Goal: Navigation & Orientation: Find specific page/section

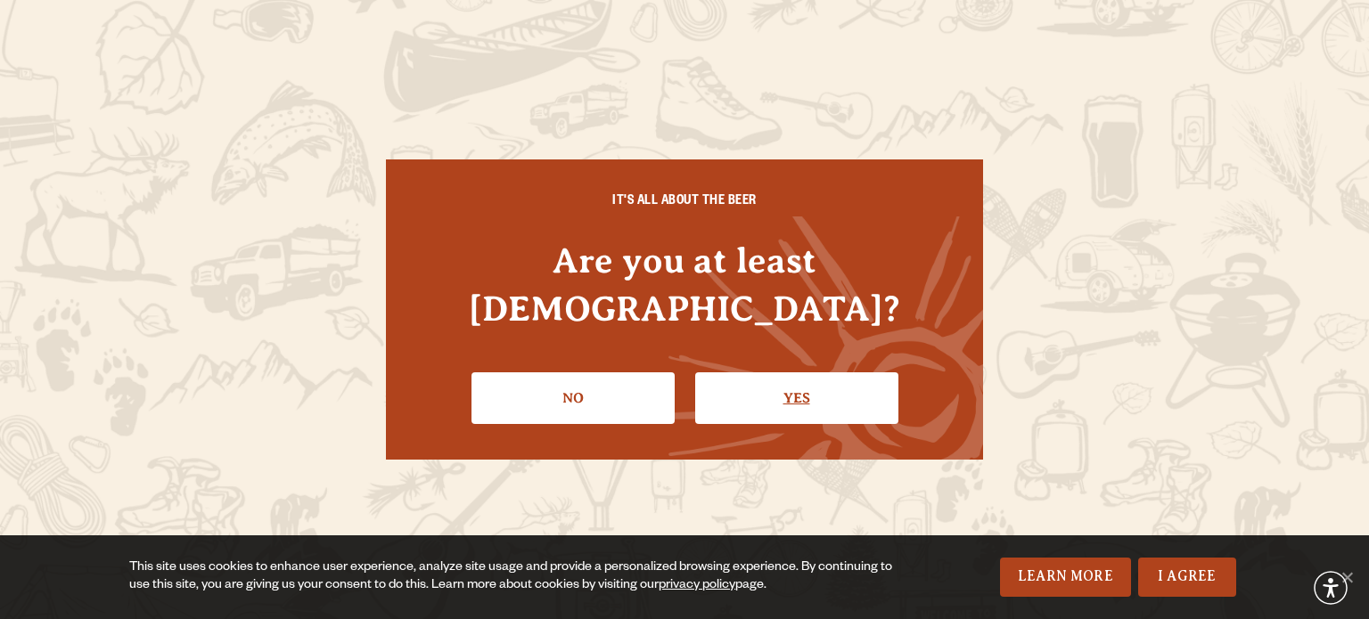
click at [788, 374] on link "Yes" at bounding box center [796, 398] width 203 height 52
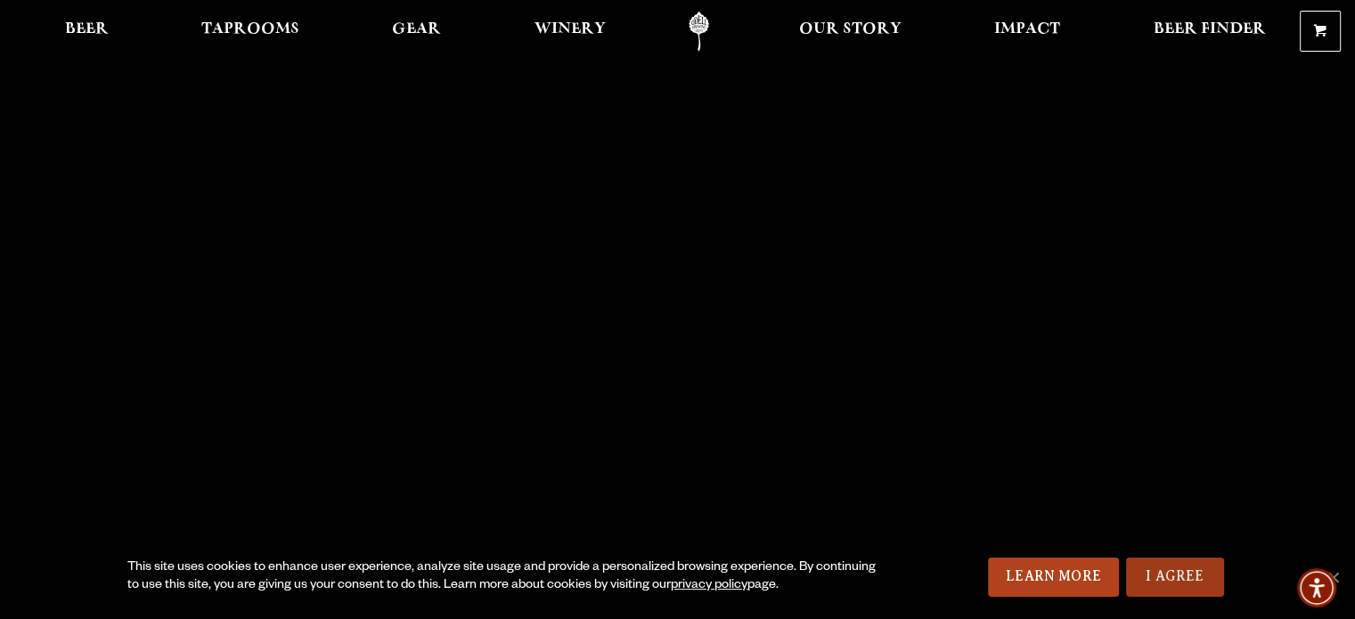
click at [1175, 577] on link "I Agree" at bounding box center [1175, 577] width 98 height 39
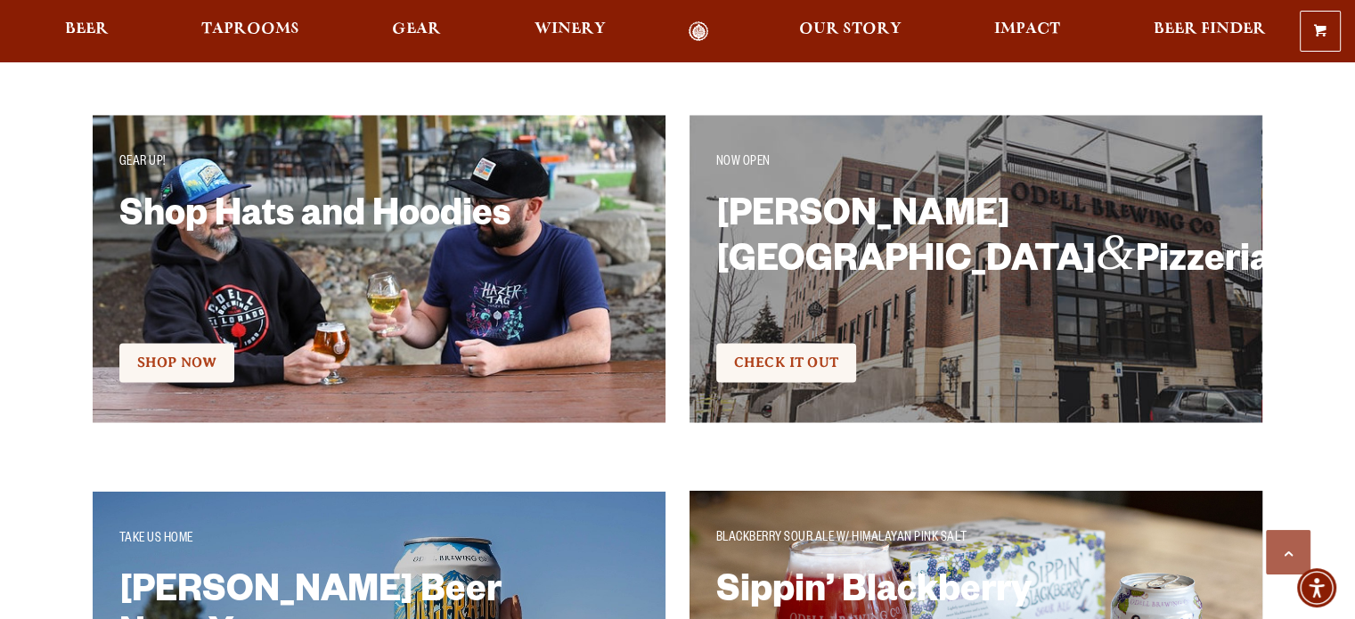
scroll to position [3118, 0]
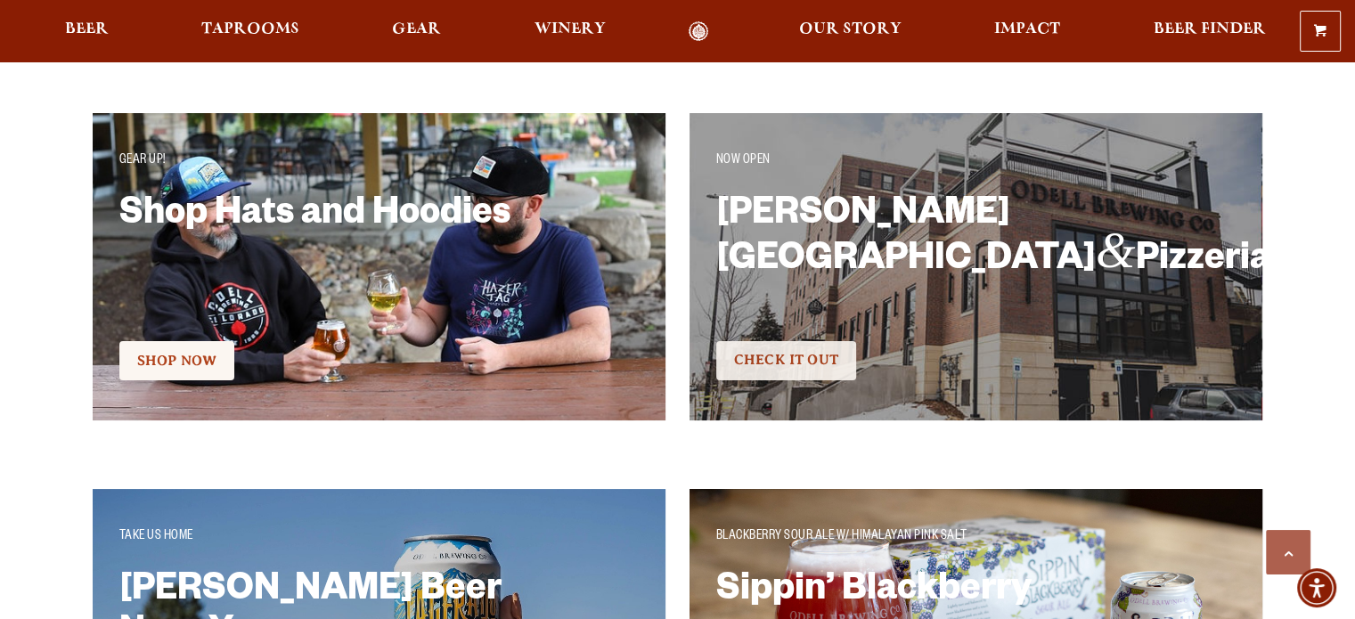
click at [807, 364] on span "Check It Out" at bounding box center [786, 360] width 104 height 16
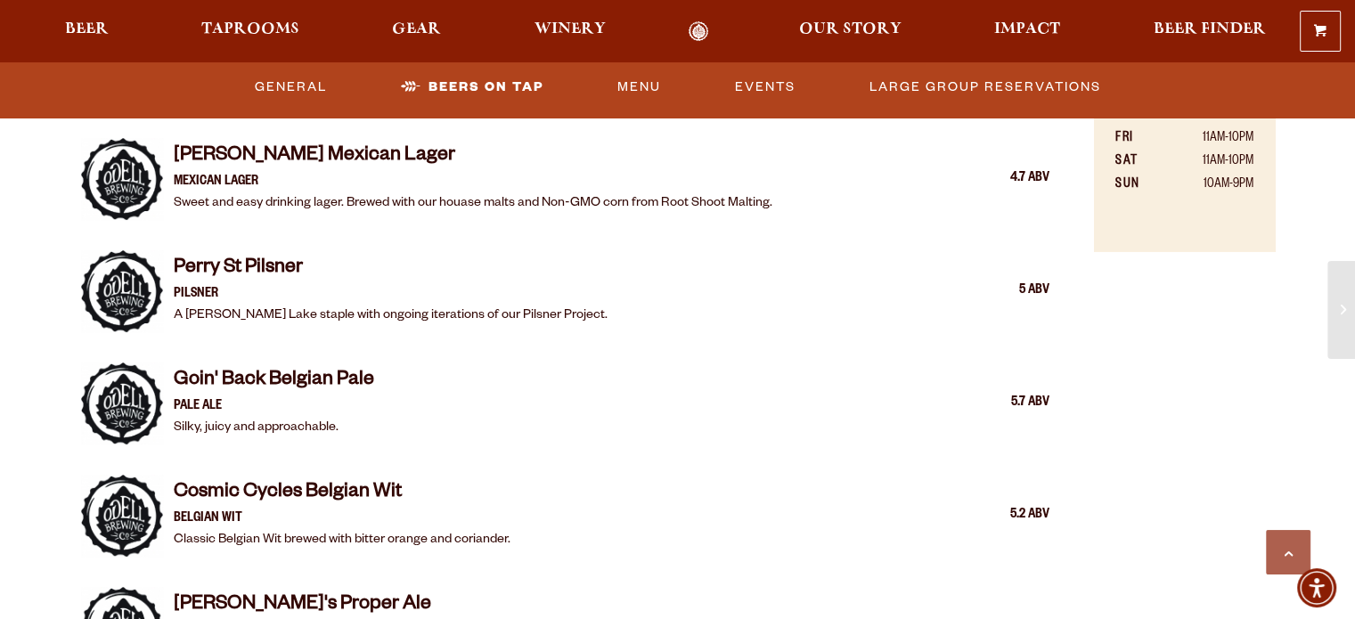
scroll to position [1336, 0]
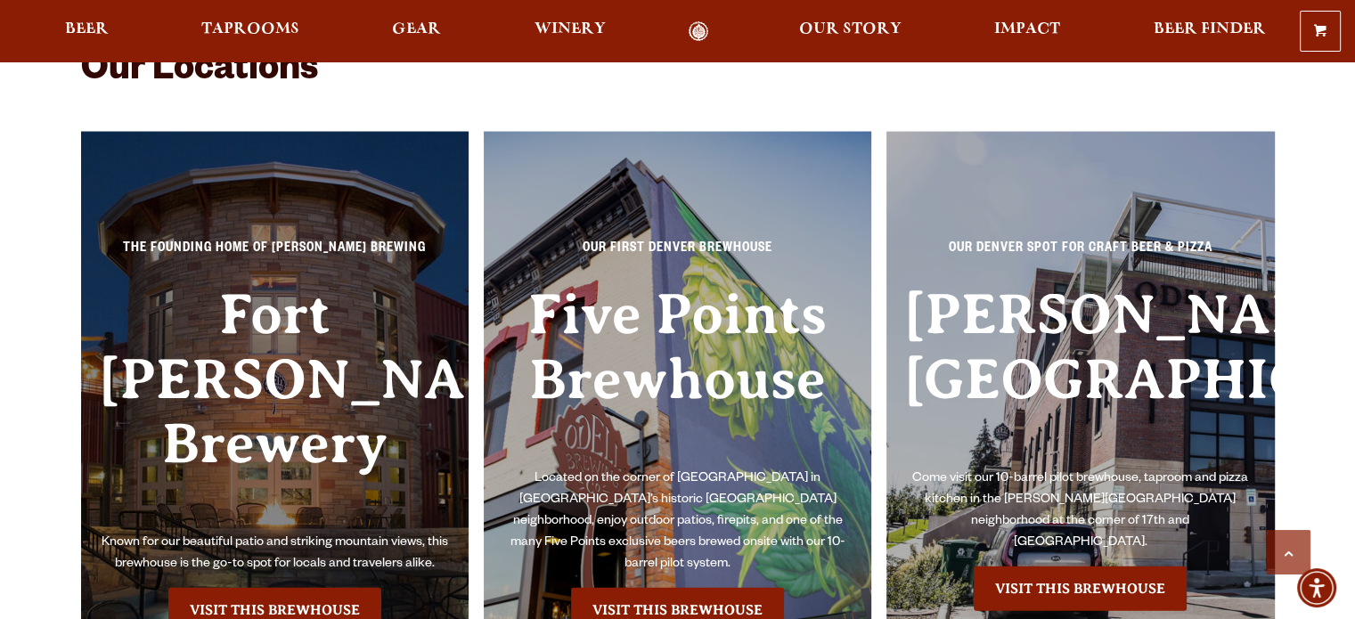
scroll to position [4009, 0]
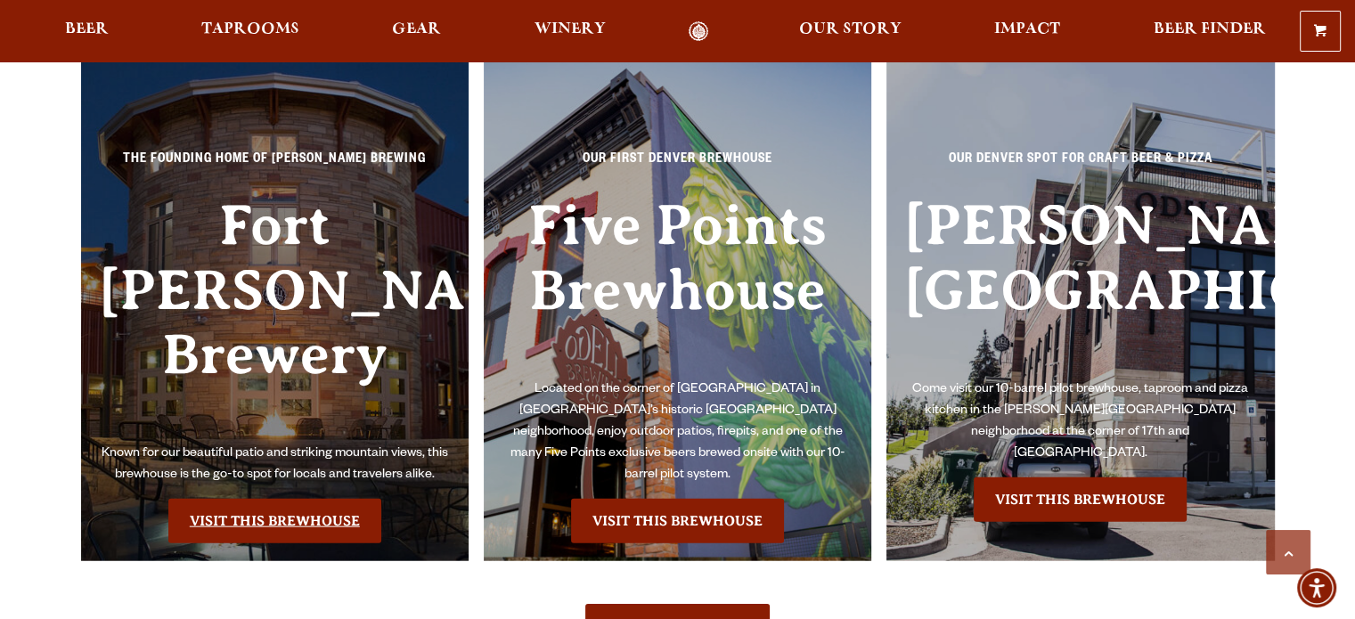
click at [301, 499] on link "Visit this Brewhouse" at bounding box center [274, 521] width 213 height 45
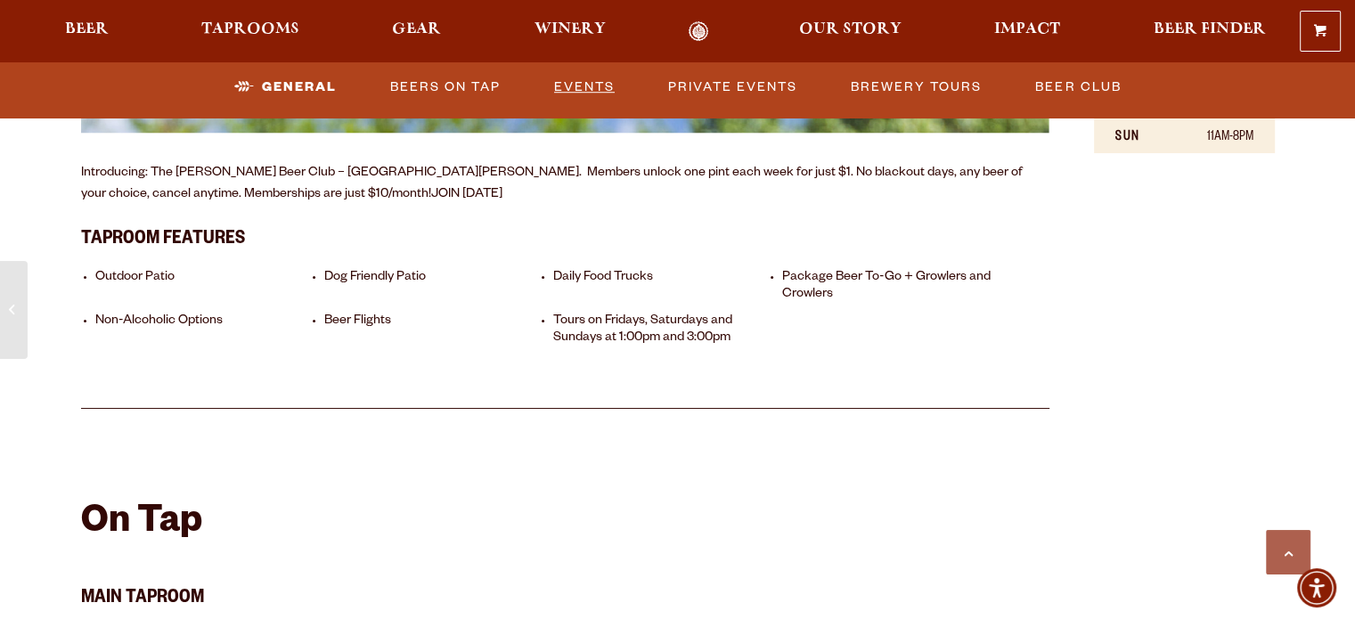
scroll to position [1426, 0]
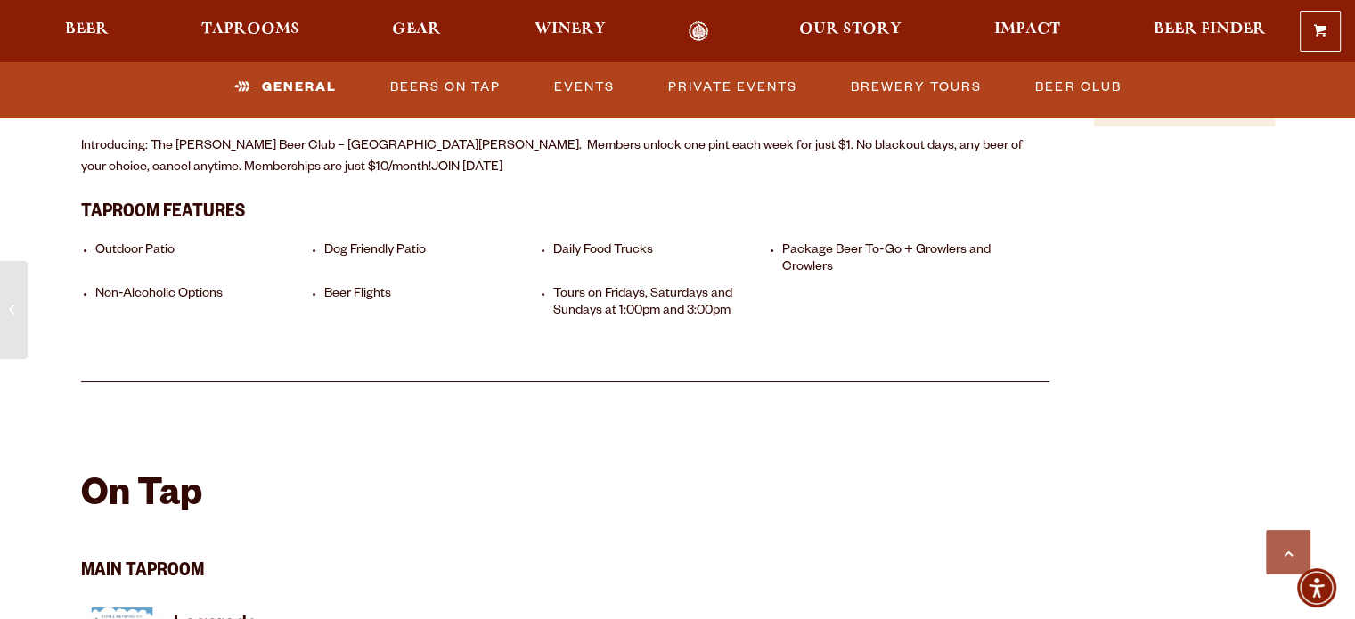
click at [620, 243] on li "Daily Food Trucks" at bounding box center [663, 260] width 220 height 34
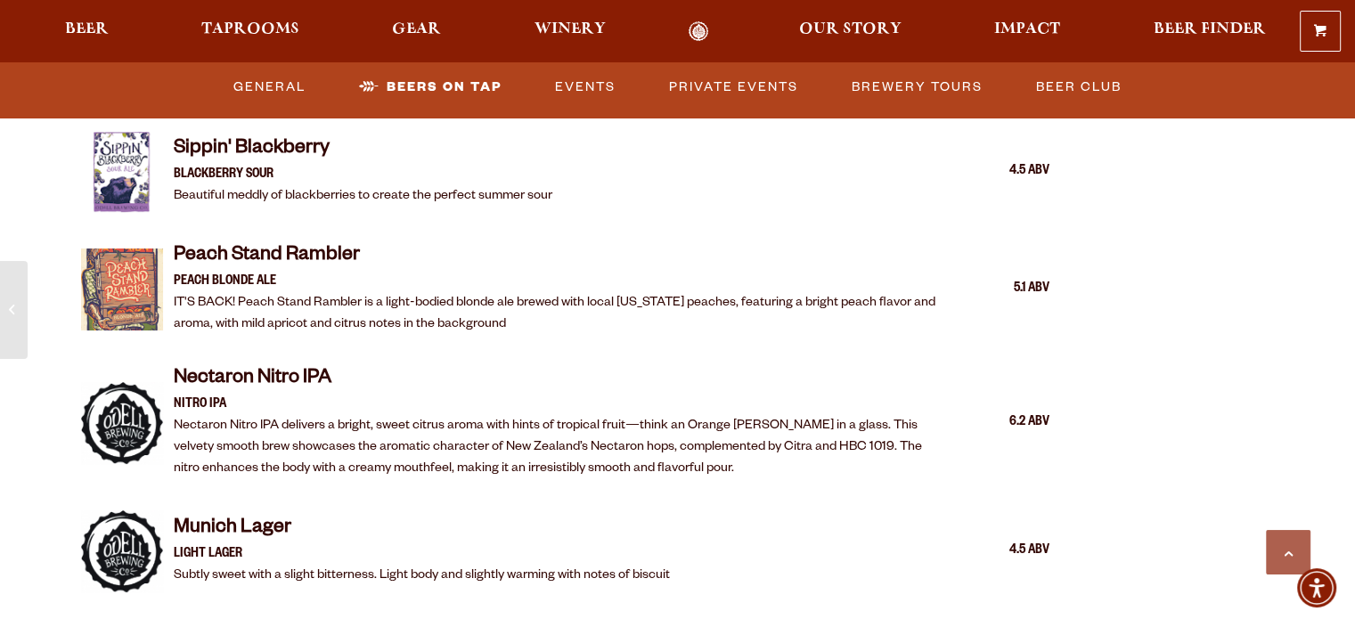
scroll to position [3297, 0]
